Goal: Task Accomplishment & Management: Use online tool/utility

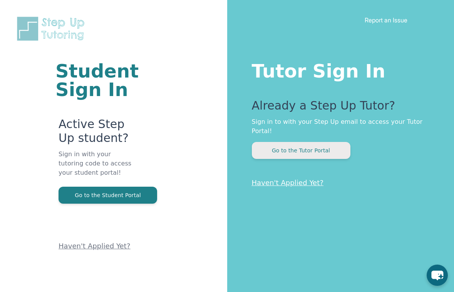
click at [296, 155] on button "Go to the Tutor Portal" at bounding box center [301, 150] width 99 height 17
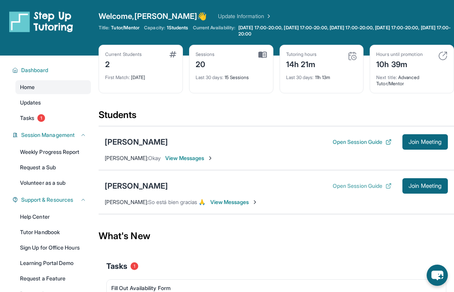
click at [369, 187] on button "Open Session Guide" at bounding box center [362, 186] width 59 height 8
click at [364, 144] on button "Open Session Guide" at bounding box center [362, 142] width 59 height 8
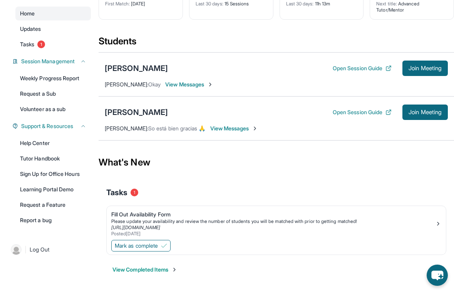
scroll to position [72, 0]
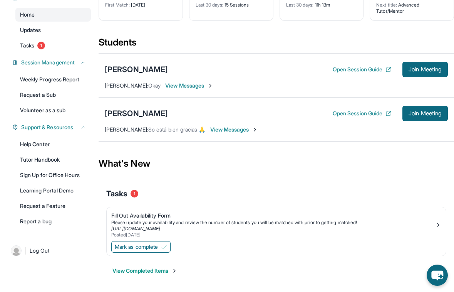
click at [133, 196] on span "1" at bounding box center [135, 194] width 8 height 8
click at [259, 130] on span "View Messages" at bounding box center [234, 130] width 48 height 8
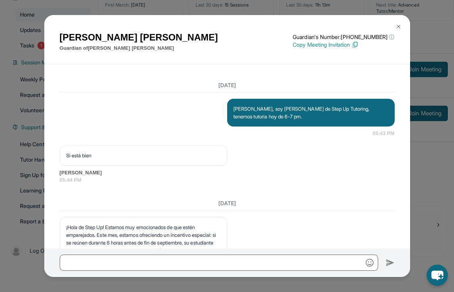
scroll to position [3334, 0]
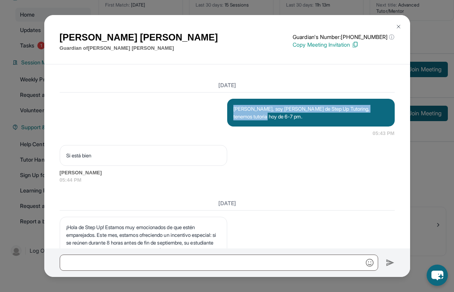
drag, startPoint x: 257, startPoint y: 180, endPoint x: 224, endPoint y: 170, distance: 34.0
click at [224, 137] on div "[PERSON_NAME], soy [PERSON_NAME] de Step Up Tutoring, tenemos tutoria hoy de 6-…" at bounding box center [227, 118] width 335 height 39
copy p "[PERSON_NAME], soy [PERSON_NAME] de Step Up Tutoring, tenemos tutoria hoy de 6-…"
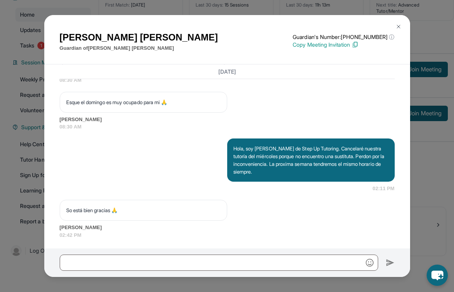
scroll to position [3972, 0]
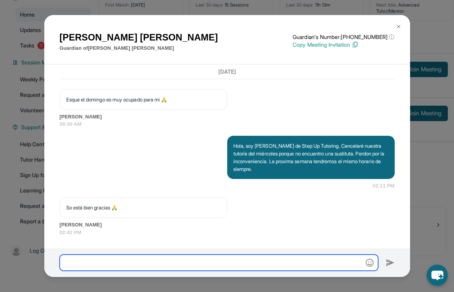
click at [202, 262] on input "text" at bounding box center [219, 262] width 319 height 16
paste input "**********"
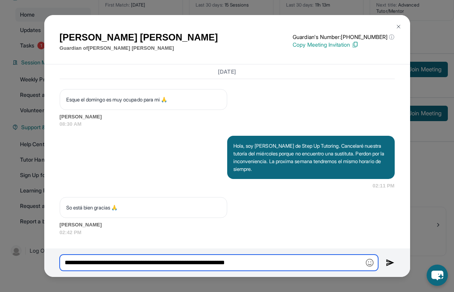
drag, startPoint x: 279, startPoint y: 265, endPoint x: 46, endPoint y: 263, distance: 232.7
click at [46, 263] on div "**********" at bounding box center [227, 262] width 366 height 29
type input "**********"
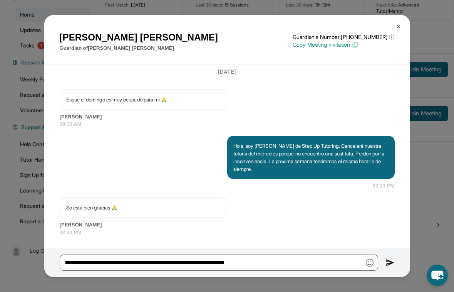
click at [388, 260] on img at bounding box center [390, 262] width 9 height 9
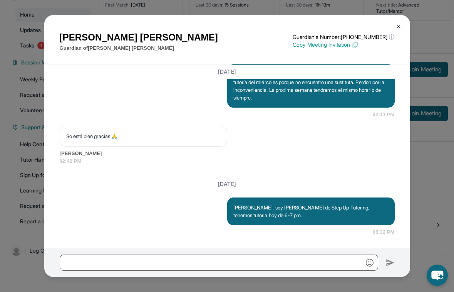
scroll to position [4043, 0]
click at [398, 24] on img at bounding box center [399, 27] width 6 height 6
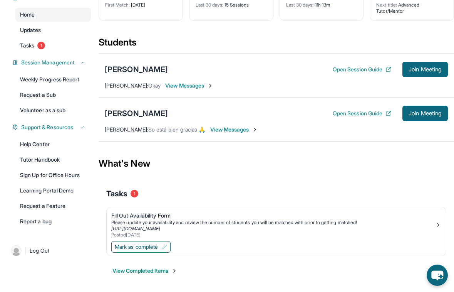
click at [198, 84] on span "View Messages" at bounding box center [189, 86] width 48 height 8
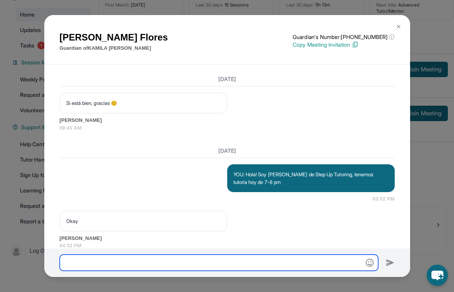
click at [255, 259] on input "text" at bounding box center [219, 262] width 319 height 16
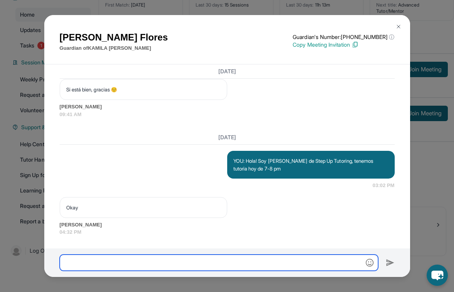
scroll to position [3431, 0]
paste input "**********"
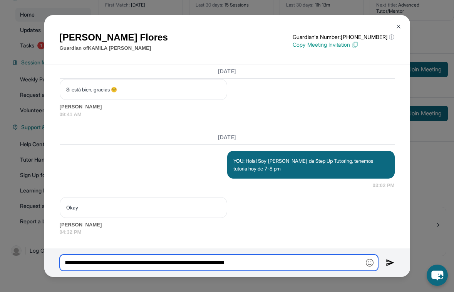
click at [252, 262] on input "**********" at bounding box center [219, 262] width 319 height 16
type input "**********"
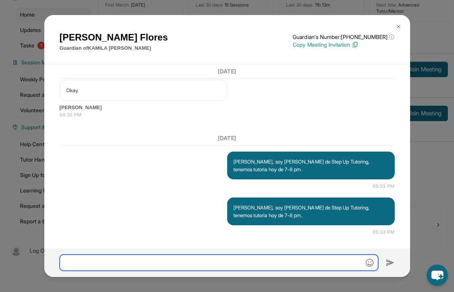
scroll to position [3548, 0]
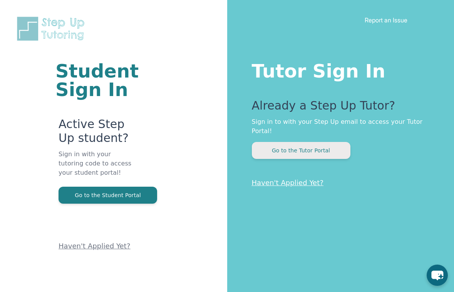
click at [290, 147] on button "Go to the Tutor Portal" at bounding box center [301, 150] width 99 height 17
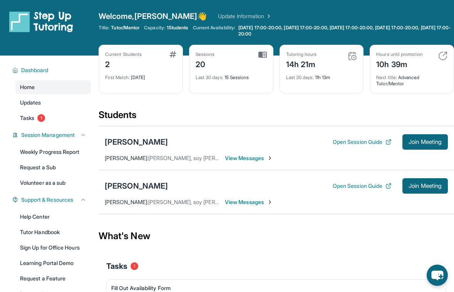
click at [257, 161] on span "View Messages" at bounding box center [249, 158] width 48 height 8
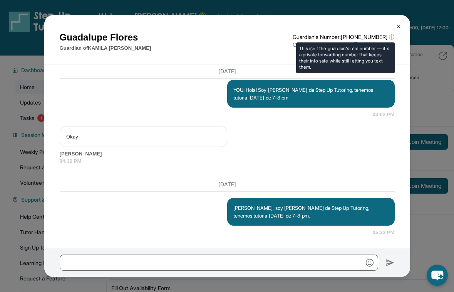
scroll to position [3502, 0]
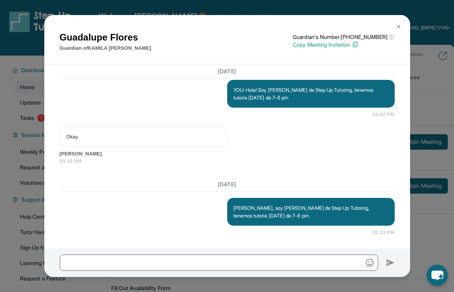
click at [390, 29] on div "Guadalupe Flores Guardian of KAMILA FLORES ARELLANO Guardian's Number: +1877959…" at bounding box center [227, 40] width 366 height 50
click at [396, 29] on img at bounding box center [399, 27] width 6 height 6
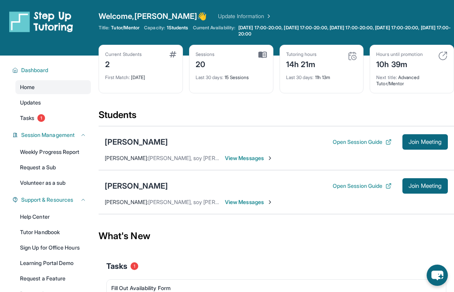
click at [254, 200] on span "View Messages" at bounding box center [249, 202] width 48 height 8
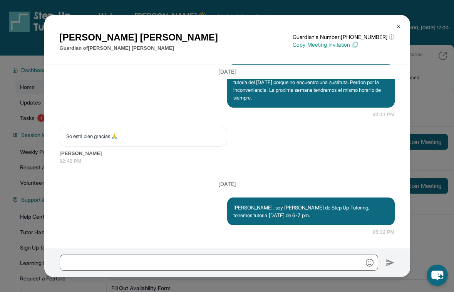
scroll to position [4043, 0]
click at [400, 31] on button at bounding box center [398, 26] width 15 height 15
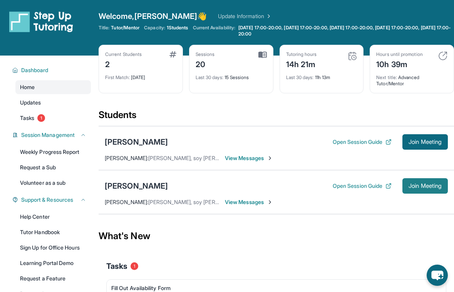
click at [418, 183] on span "Join Meeting" at bounding box center [425, 185] width 33 height 5
